Goal: Information Seeking & Learning: Learn about a topic

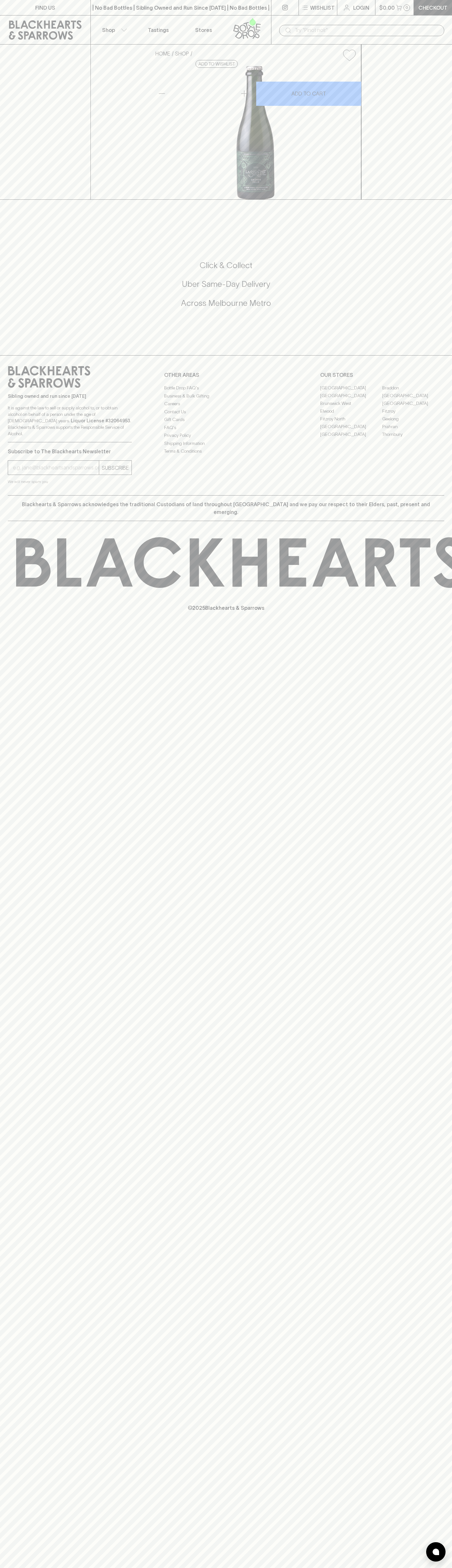
click at [232, 24] on icon at bounding box center [246, 28] width 37 height 21
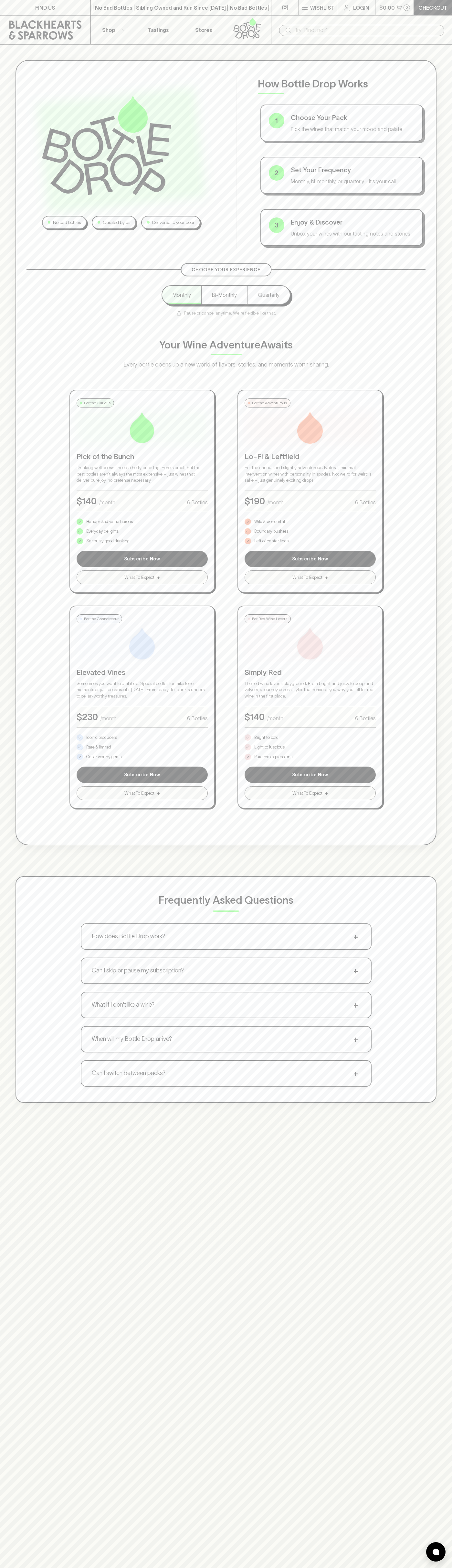
click at [447, 1568] on html "FIND US | No Bad Bottles | Sibling Owned and Run Since 2006 | No Bad Bottles | …" at bounding box center [226, 1013] width 452 height 2028
click at [28, 86] on div "No bad bottles Curated by us Delivered to your door How Bottle Drop Works 1 Cho…" at bounding box center [226, 162] width 399 height 172
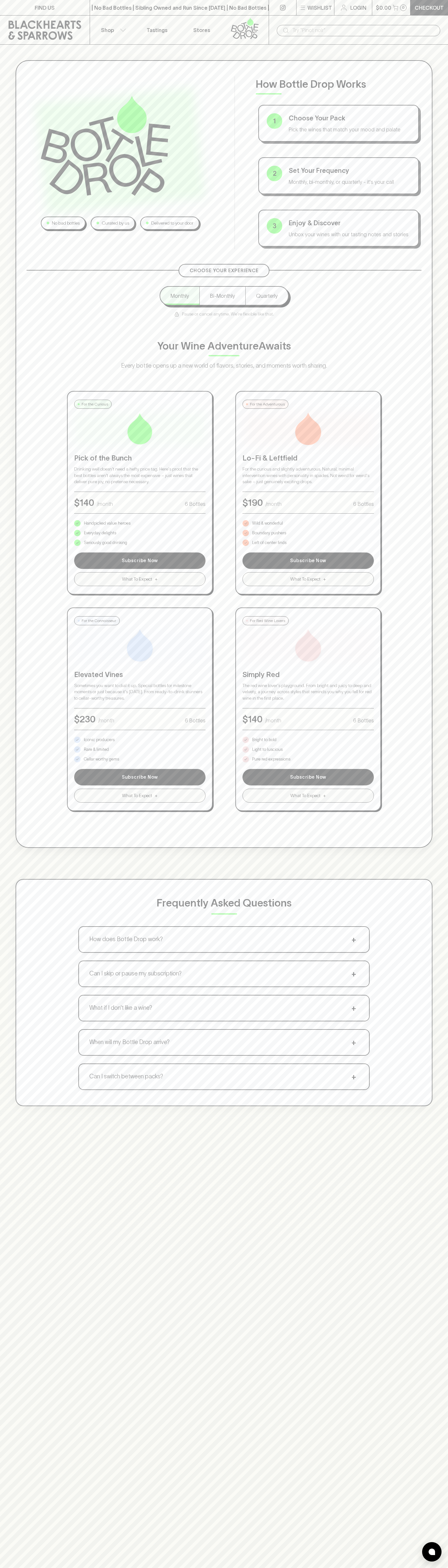
click at [264, 740] on p "Bright to bold" at bounding box center [264, 740] width 24 height 6
